Goal: Task Accomplishment & Management: Use online tool/utility

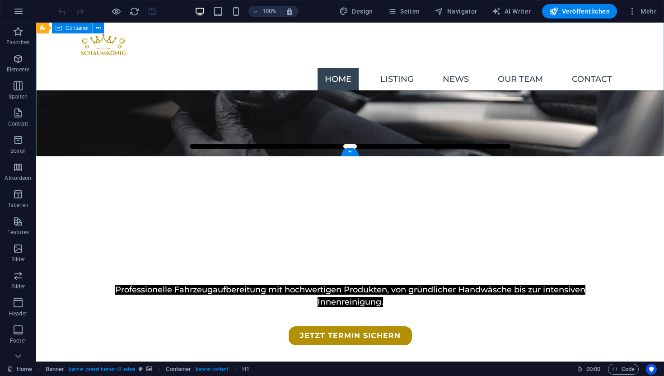
scroll to position [207, 0]
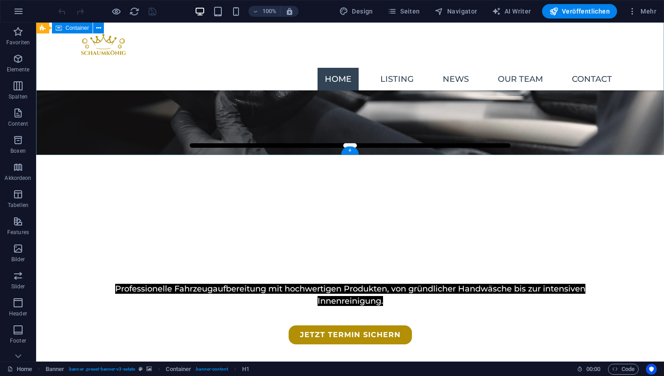
click at [296, 155] on div "Mobile Autopflege direkt bei dir vor Ort Professionelle Fahrzeugaufbereitung mi…" at bounding box center [350, 272] width 628 height 235
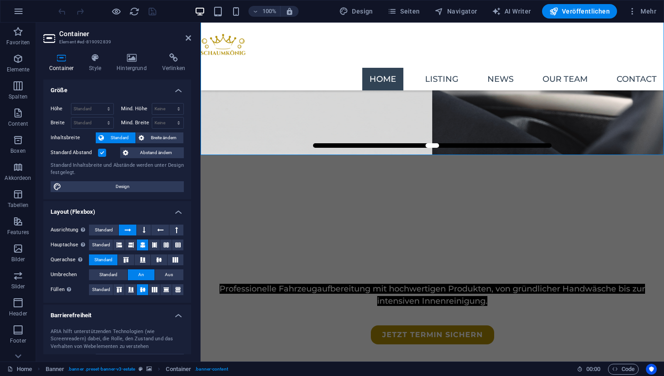
scroll to position [75, 0]
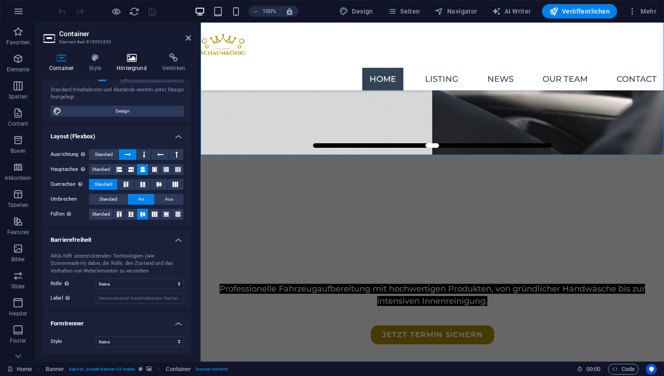
click at [135, 59] on icon at bounding box center [132, 57] width 42 height 9
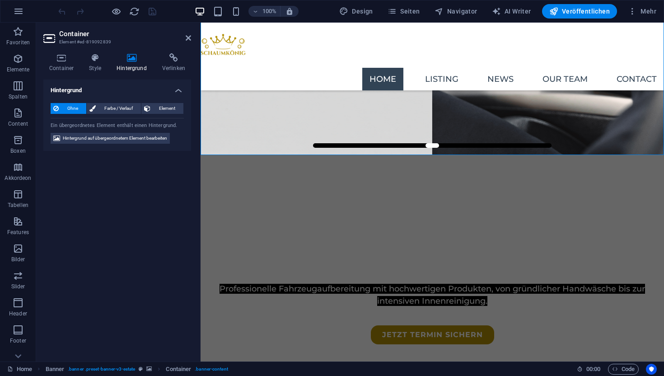
click at [134, 147] on div "Ohne Farbe / Verlauf Element Hintergrund über volle Breite strecken Farb-Overla…" at bounding box center [117, 124] width 148 height 56
click at [142, 146] on div "Ohne Farbe / Verlauf Element Hintergrund über volle Breite strecken Farb-Overla…" at bounding box center [117, 124] width 148 height 56
click at [146, 136] on span "Hintergrund auf übergeordnetem Element bearbeiten" at bounding box center [115, 138] width 104 height 11
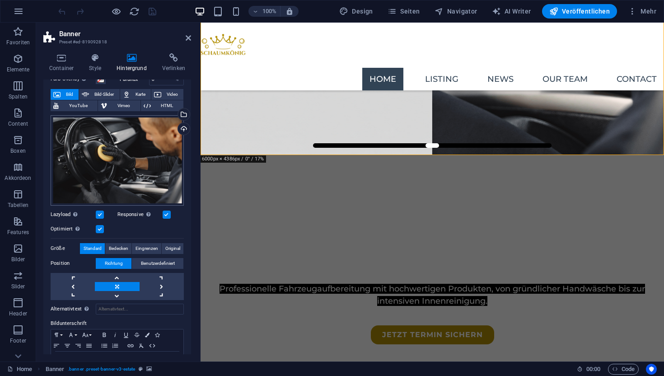
scroll to position [44, 0]
click at [169, 216] on label at bounding box center [167, 215] width 8 height 8
click at [0, 0] on input "Responsive Automatisch Retina-Bilder und kleinere Bilder auf Smartphones laden" at bounding box center [0, 0] width 0 height 0
click at [101, 228] on label at bounding box center [100, 230] width 8 height 8
click at [0, 0] on input "Optimiert Bilder werden komprimiert für eine bessere Ladegeschwindigkeit der We…" at bounding box center [0, 0] width 0 height 0
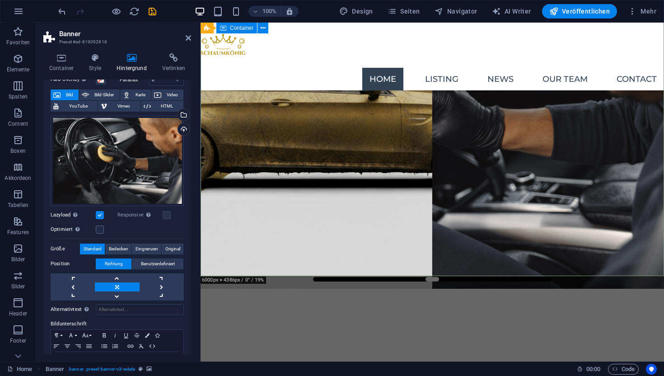
scroll to position [64, 0]
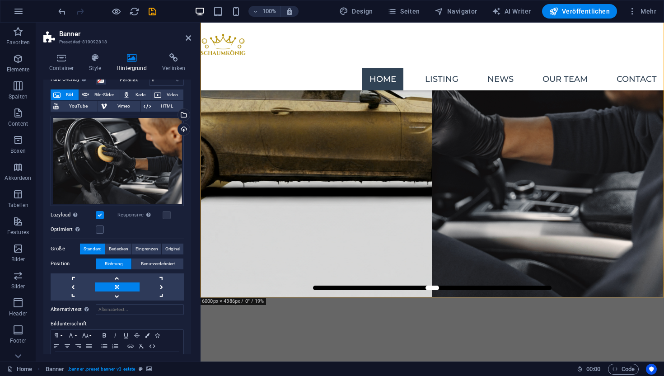
click at [99, 213] on label at bounding box center [100, 215] width 8 height 8
click at [0, 0] on input "Lazyload Bilder auf Seite nachträglich laden. Verbessert Ladezeit (Pagespeed)." at bounding box center [0, 0] width 0 height 0
click at [104, 213] on div "Lazyload Bilder auf Seite nachträglich laden. Verbessert Ladezeit (Pagespeed)." at bounding box center [84, 215] width 67 height 11
click at [101, 213] on label at bounding box center [100, 215] width 8 height 8
click at [0, 0] on input "Lazyload Bilder auf Seite nachträglich laden. Verbessert Ladezeit (Pagespeed)." at bounding box center [0, 0] width 0 height 0
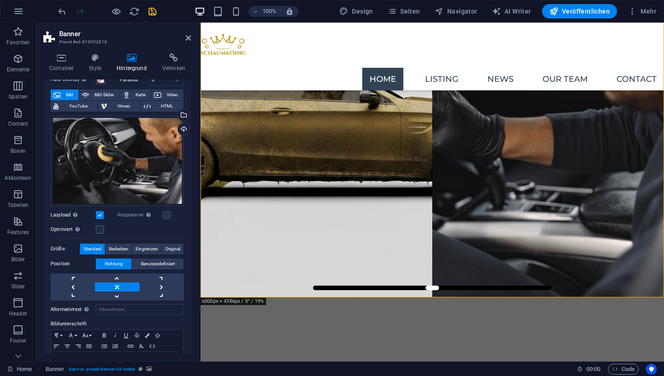
click at [157, 14] on icon "save" at bounding box center [152, 11] width 10 height 10
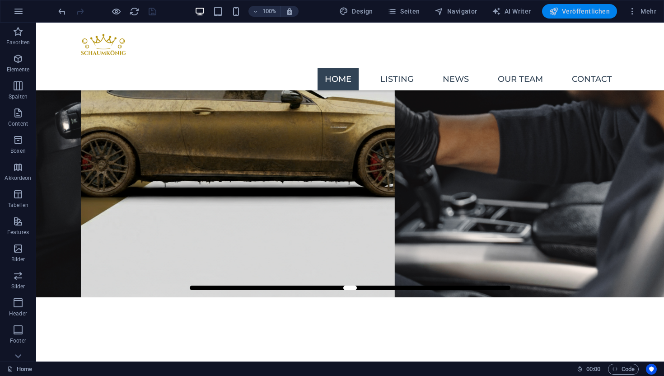
click at [565, 9] on span "Veröffentlichen" at bounding box center [580, 11] width 61 height 9
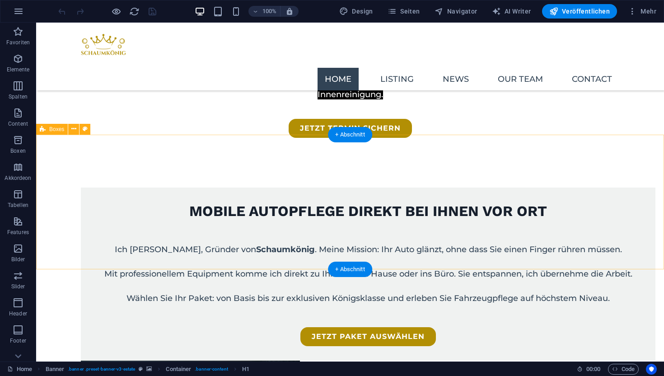
scroll to position [244, 0]
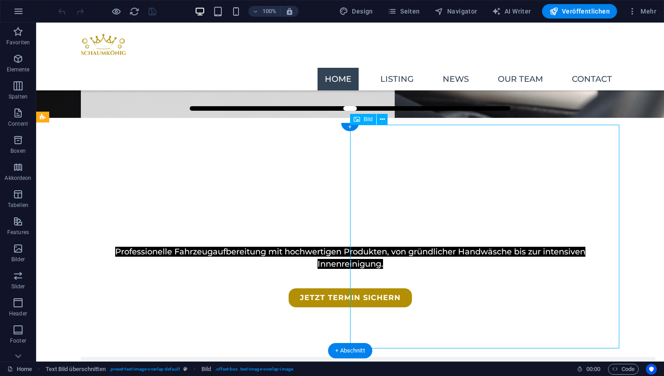
select select "px"
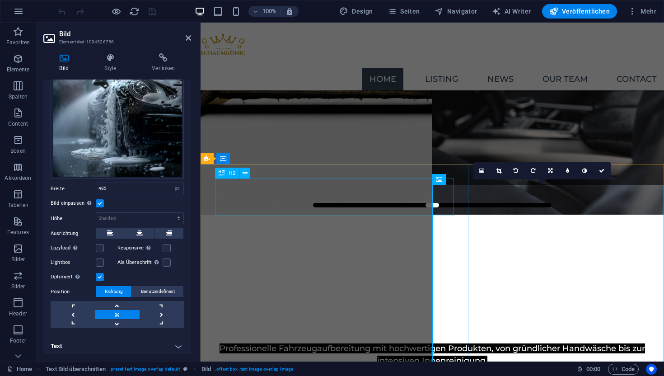
scroll to position [0, 0]
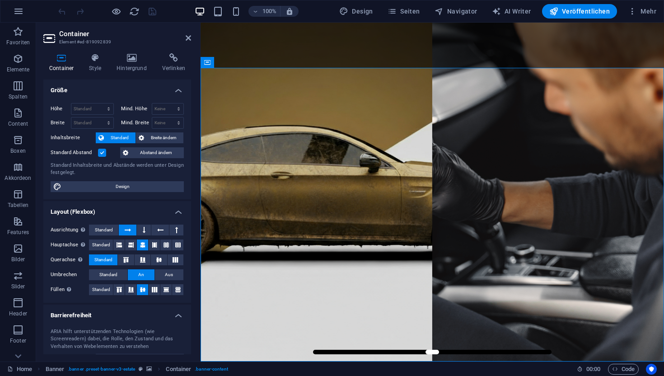
click at [132, 48] on div "Container Style Hintergrund Verlinken Größe Höhe Standard px rem % vh vw Mind. …" at bounding box center [117, 203] width 162 height 315
click at [133, 56] on icon at bounding box center [132, 57] width 42 height 9
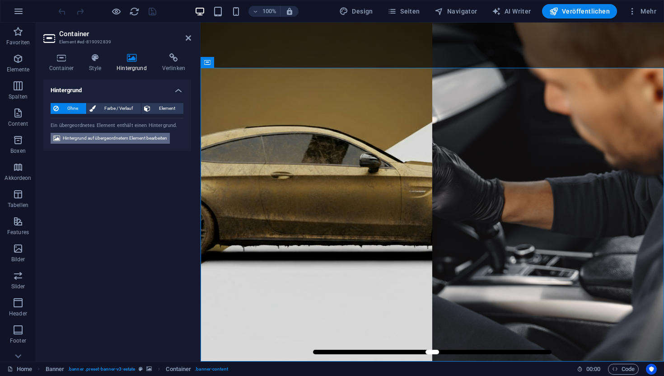
click at [119, 135] on span "Hintergrund auf übergeordnetem Element bearbeiten" at bounding box center [115, 138] width 104 height 11
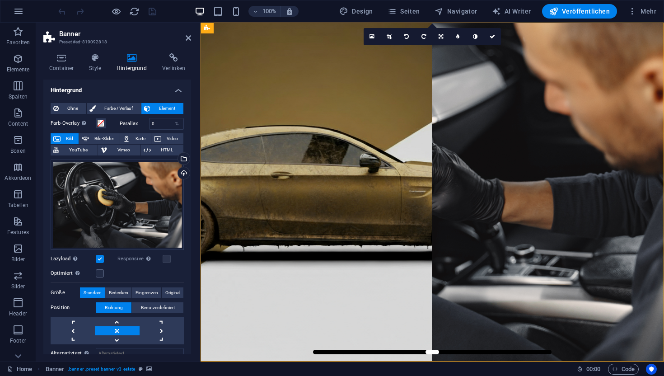
click at [102, 257] on label at bounding box center [100, 259] width 8 height 8
click at [0, 0] on input "Lazyload Bilder auf Seite nachträglich laden. Verbessert Ladezeit (Pagespeed)." at bounding box center [0, 0] width 0 height 0
click at [581, 18] on button "Veröffentlichen" at bounding box center [579, 11] width 75 height 14
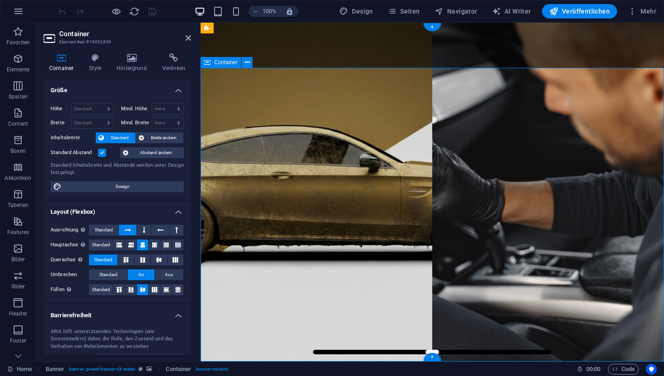
click at [140, 57] on icon at bounding box center [132, 57] width 42 height 9
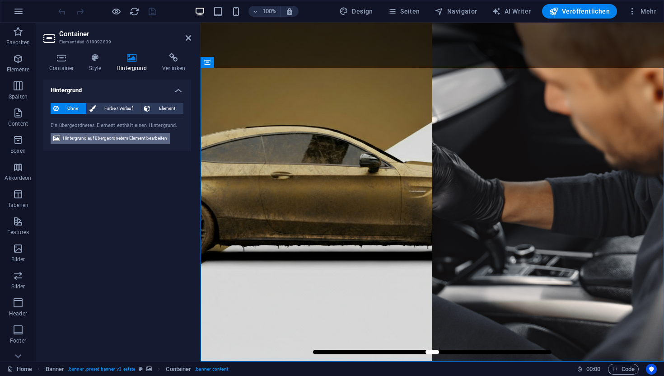
click at [108, 143] on span "Hintergrund auf übergeordnetem Element bearbeiten" at bounding box center [115, 138] width 104 height 11
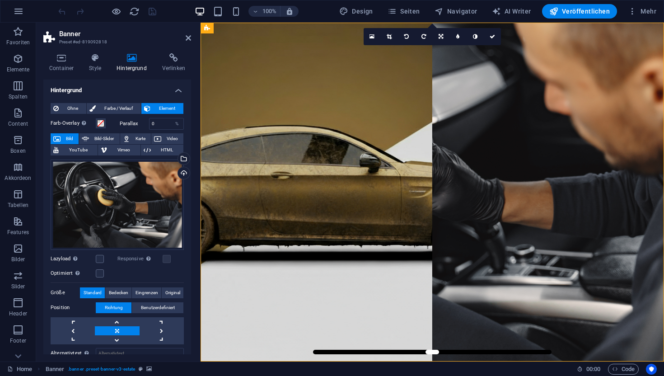
click at [163, 254] on div "Responsive Automatisch Retina-Bilder und kleinere Bilder auf Smartphones laden" at bounding box center [151, 259] width 67 height 11
click at [165, 255] on label at bounding box center [167, 259] width 8 height 8
click at [99, 271] on label at bounding box center [100, 273] width 8 height 8
click at [0, 0] on input "Optimiert Bilder werden komprimiert für eine bessere Ladegeschwindigkeit der We…" at bounding box center [0, 0] width 0 height 0
click at [157, 7] on icon "save" at bounding box center [152, 11] width 10 height 10
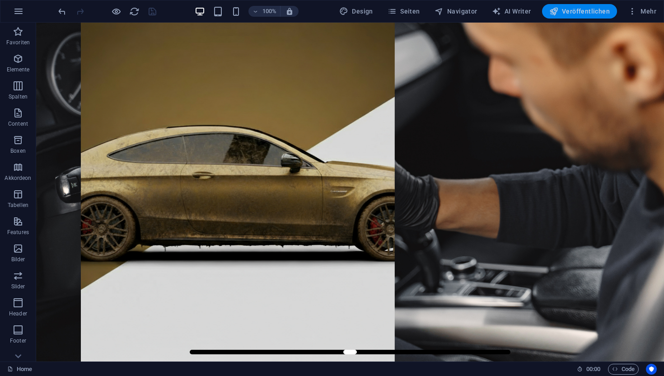
click at [565, 11] on span "Veröffentlichen" at bounding box center [580, 11] width 61 height 9
